Goal: Task Accomplishment & Management: Use online tool/utility

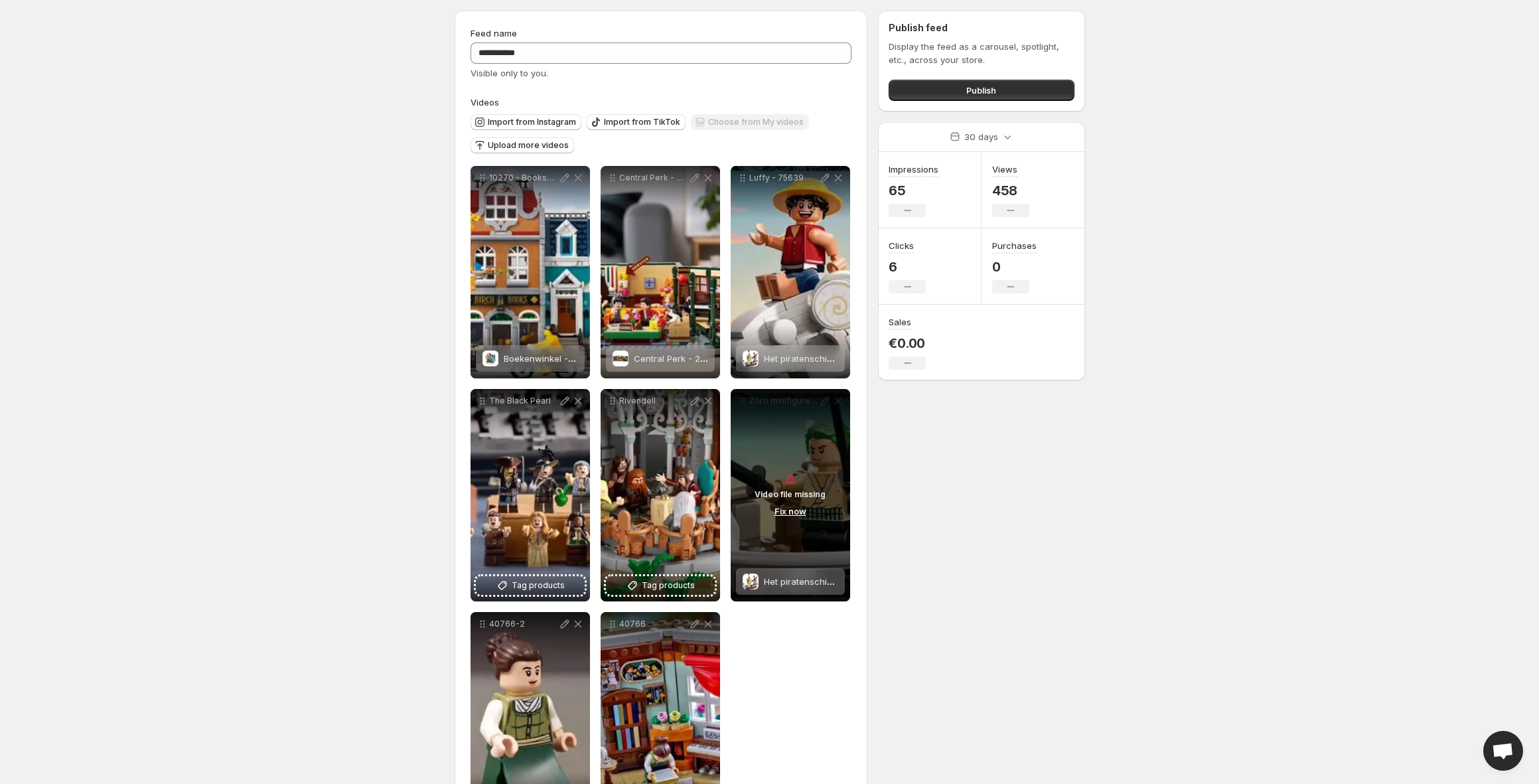
scroll to position [45, 0]
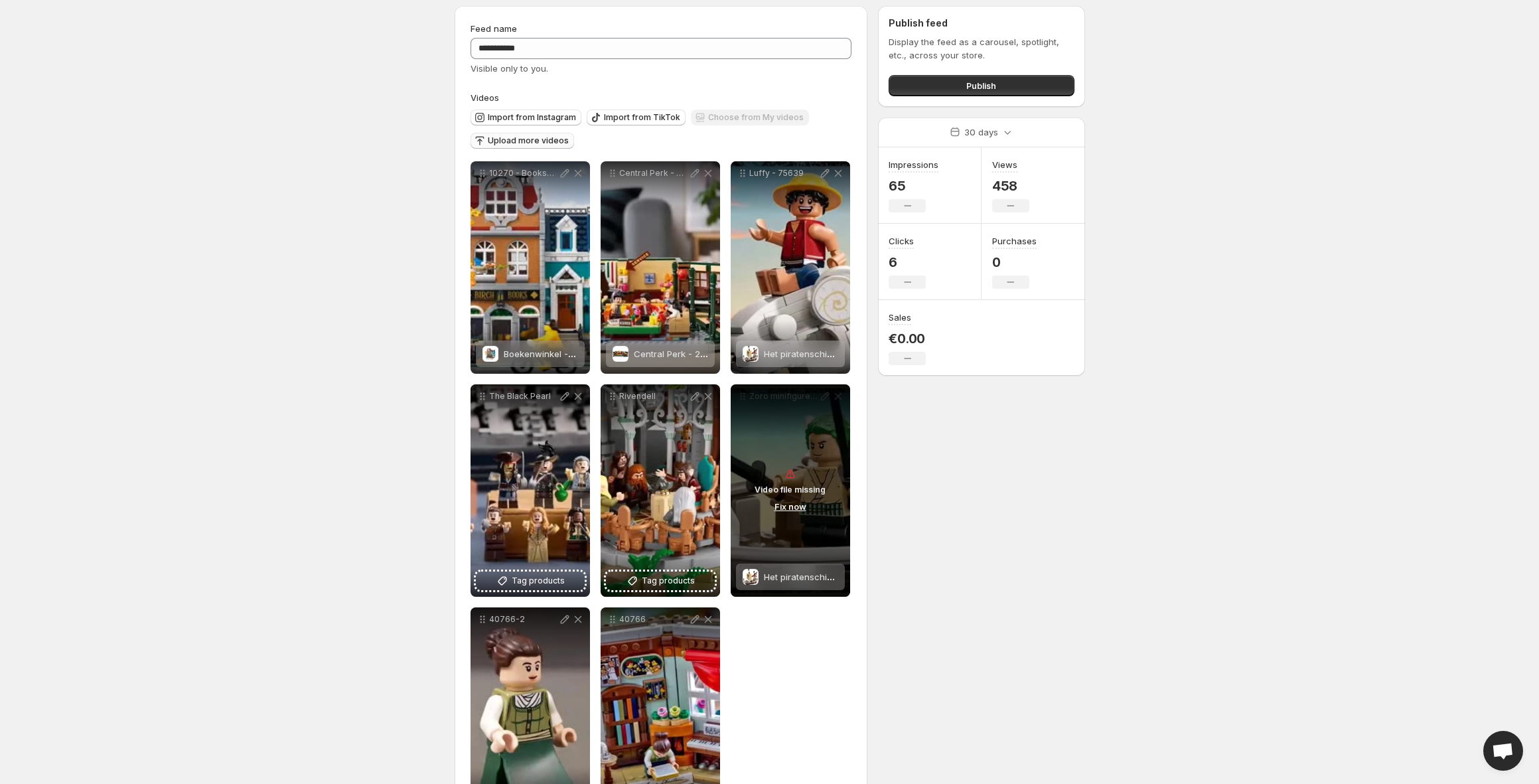
click at [539, 140] on span "Upload more videos" at bounding box center [528, 141] width 81 height 10
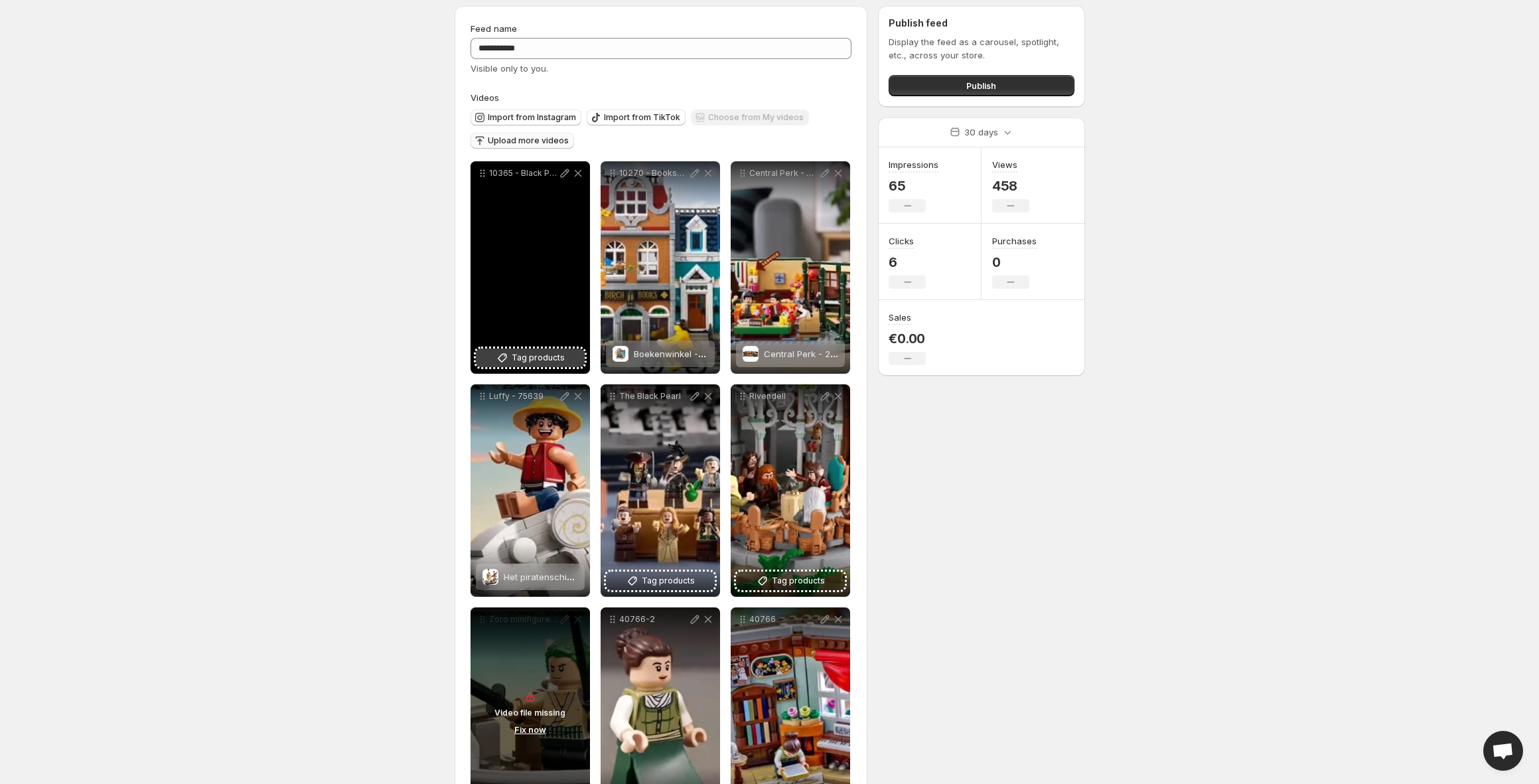
click at [541, 359] on span "Tag products" at bounding box center [539, 357] width 53 height 13
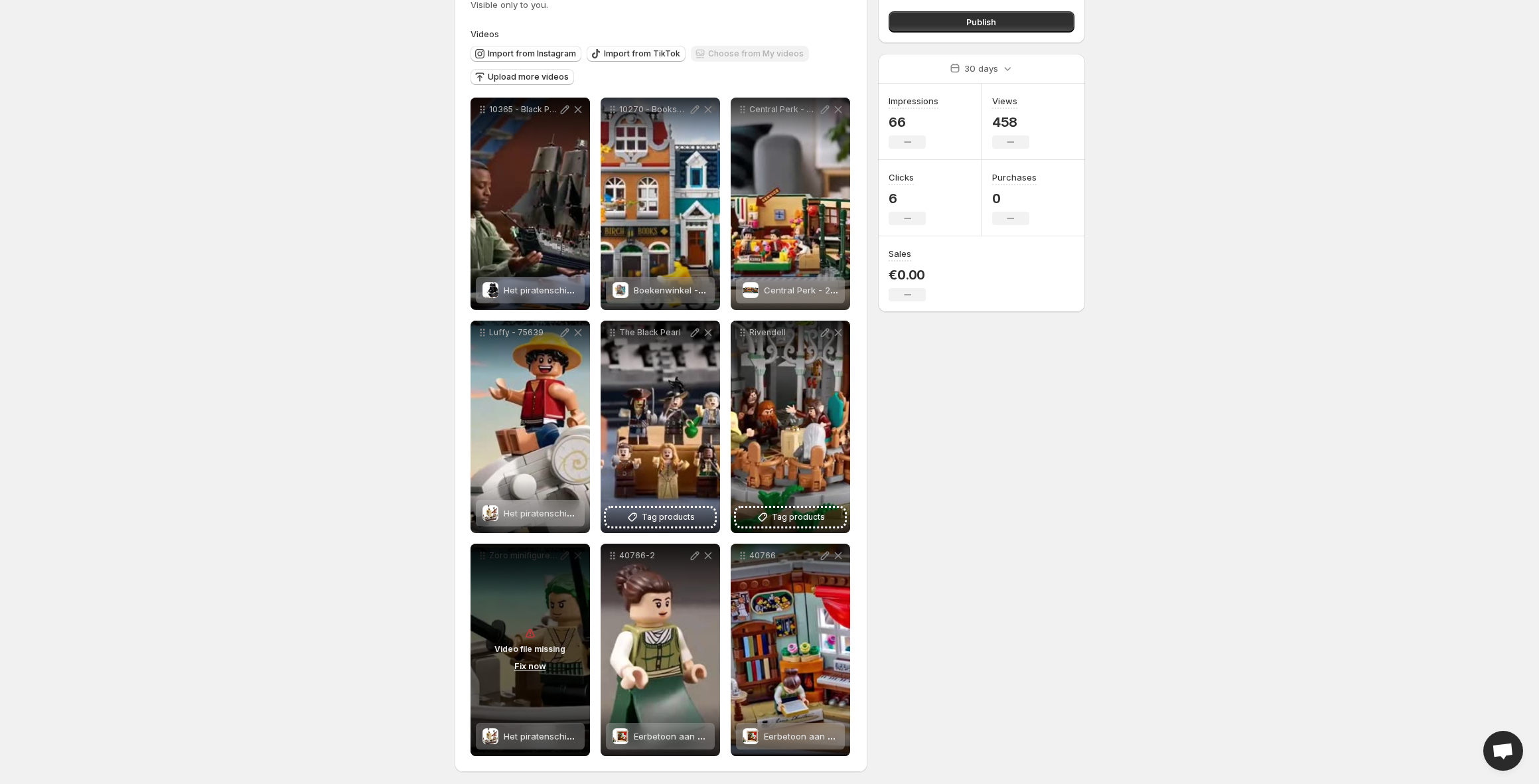
scroll to position [112, 0]
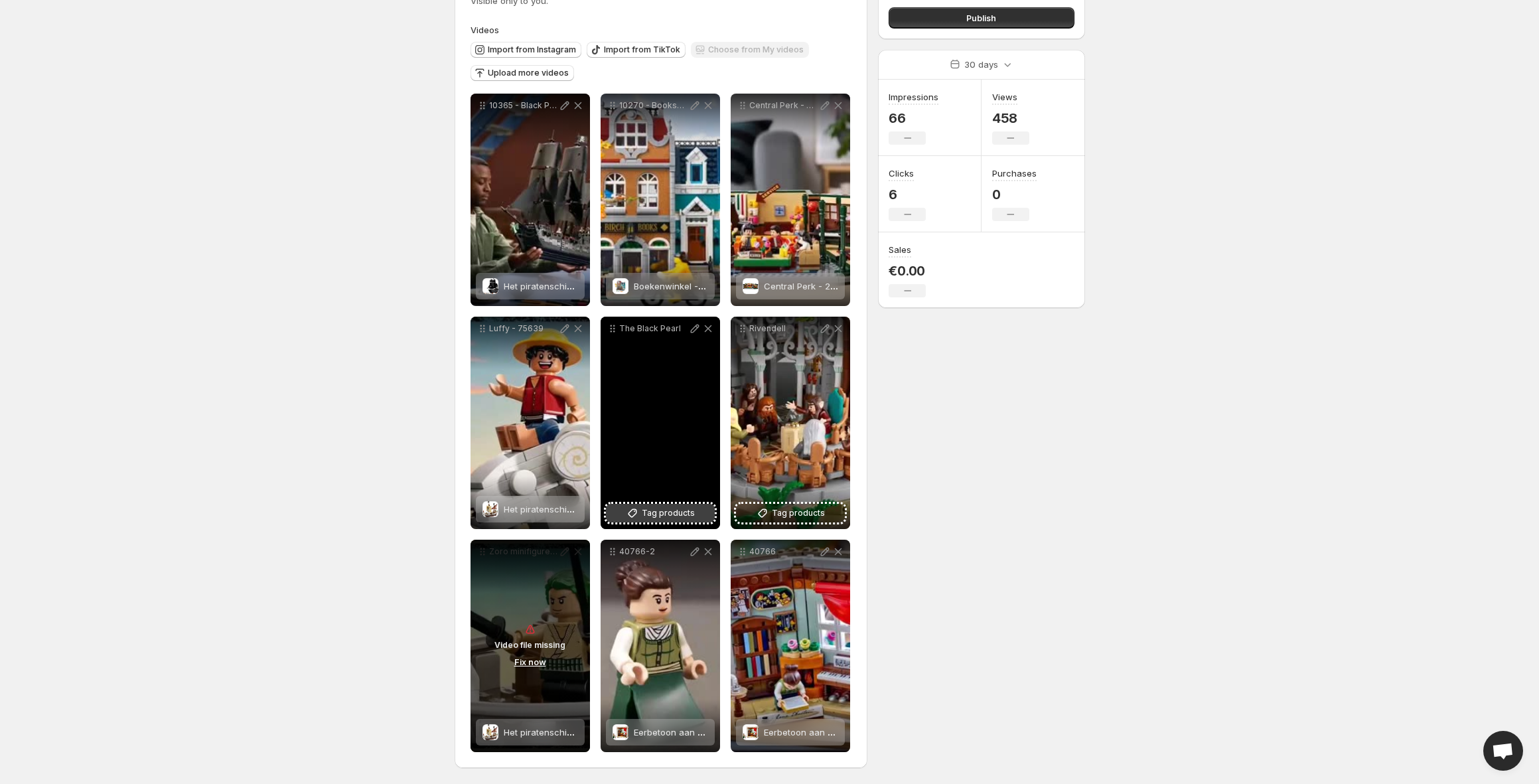
click at [676, 513] on span "Tag products" at bounding box center [669, 513] width 53 height 13
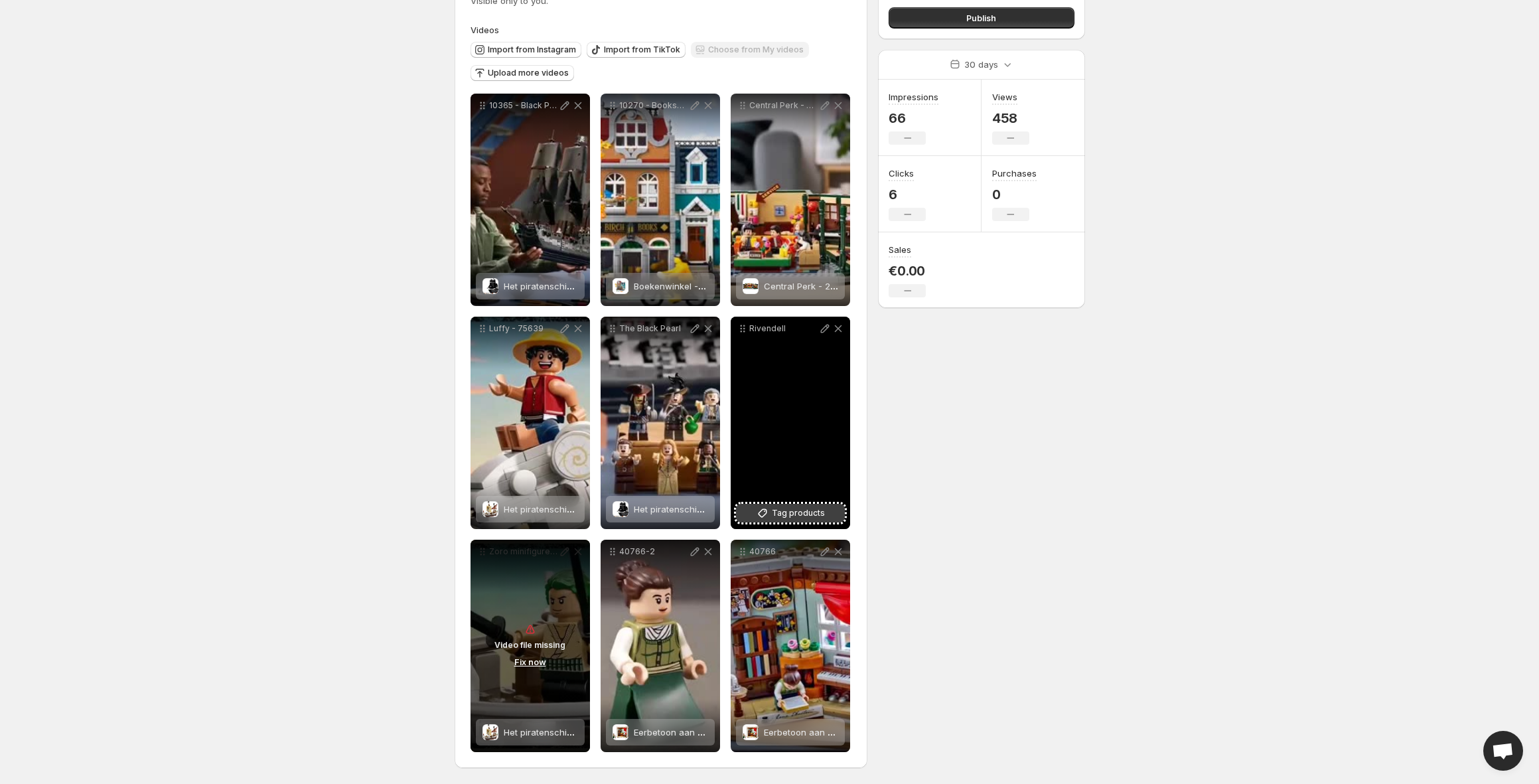
click at [821, 518] on span "Tag products" at bounding box center [799, 513] width 53 height 13
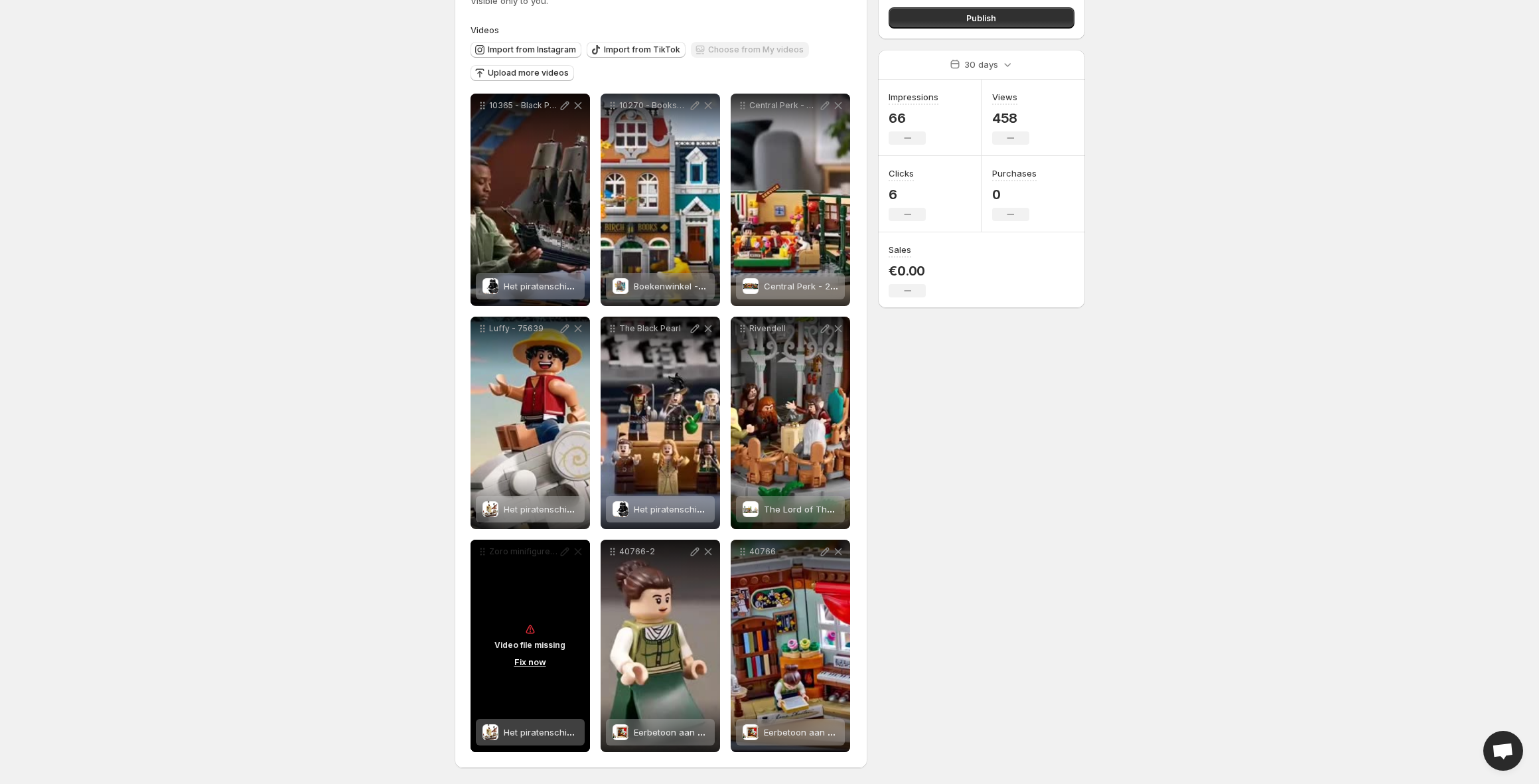
click at [529, 663] on button "Fix now" at bounding box center [530, 662] width 40 height 15
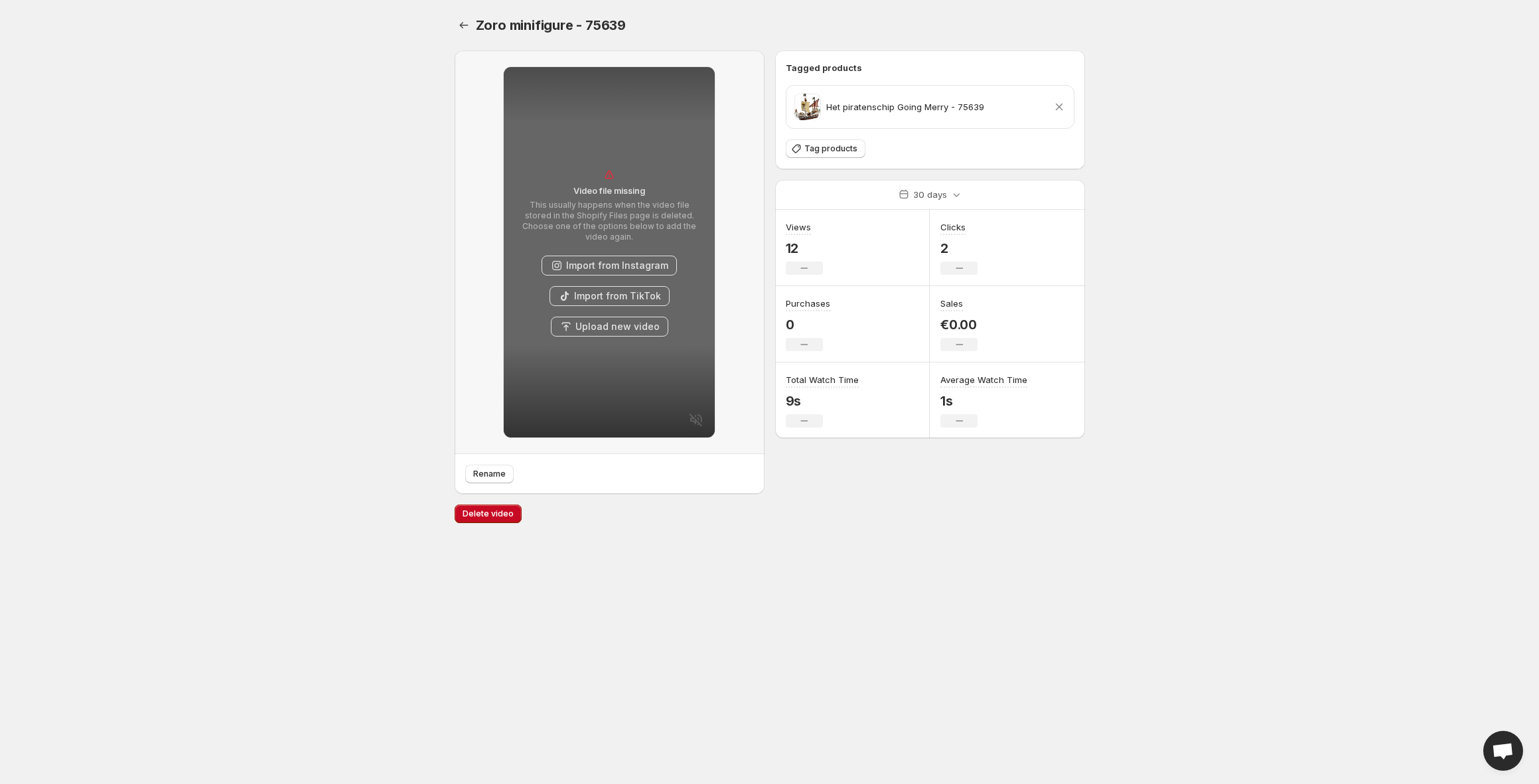
click at [578, 320] on button "Upload new video" at bounding box center [610, 327] width 118 height 20
click at [462, 27] on icon "Settings" at bounding box center [464, 25] width 13 height 13
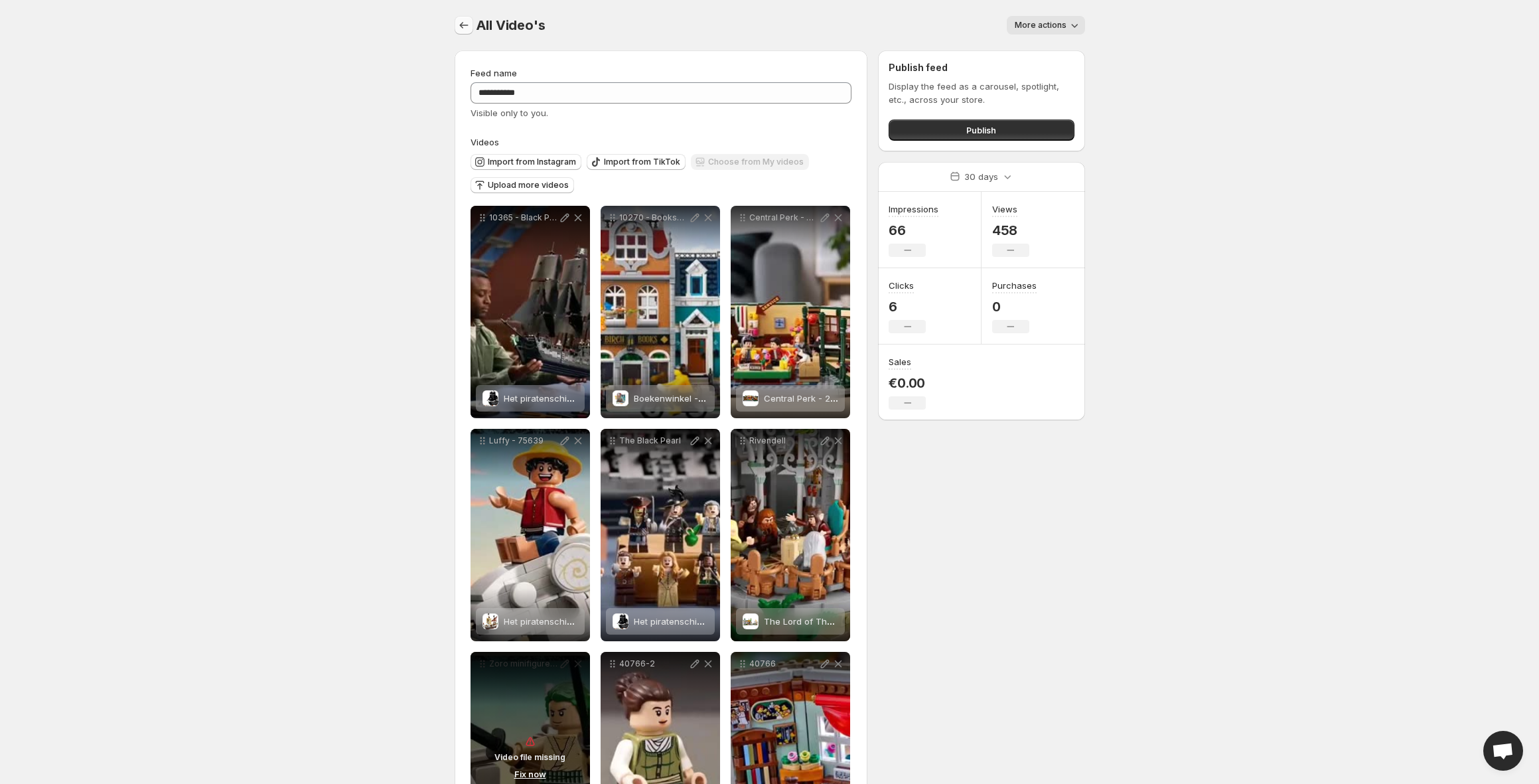
click at [464, 27] on icon "Settings" at bounding box center [464, 25] width 13 height 13
